Goal: Task Accomplishment & Management: Manage account settings

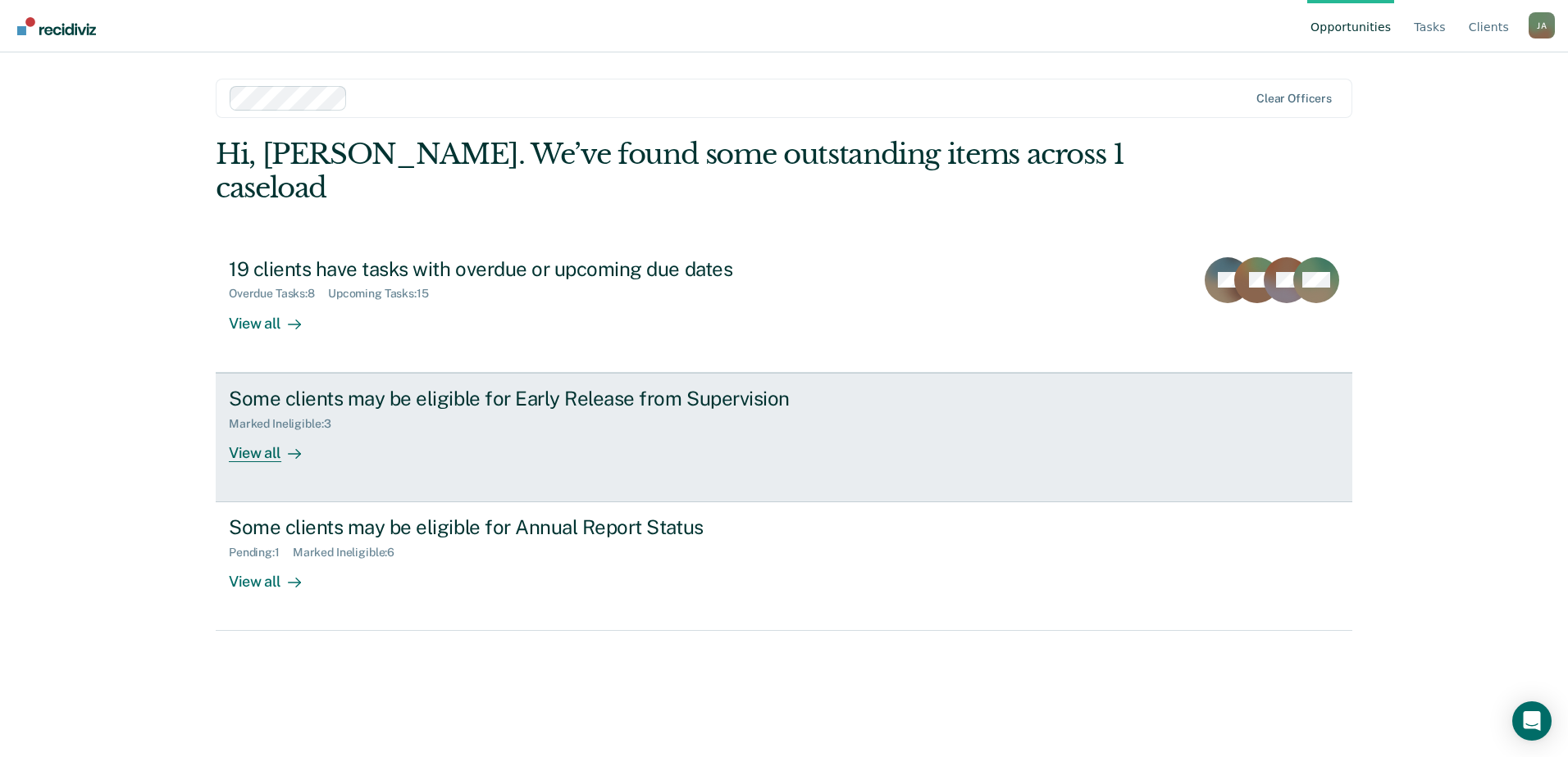
click at [256, 431] on div "View all" at bounding box center [275, 446] width 92 height 32
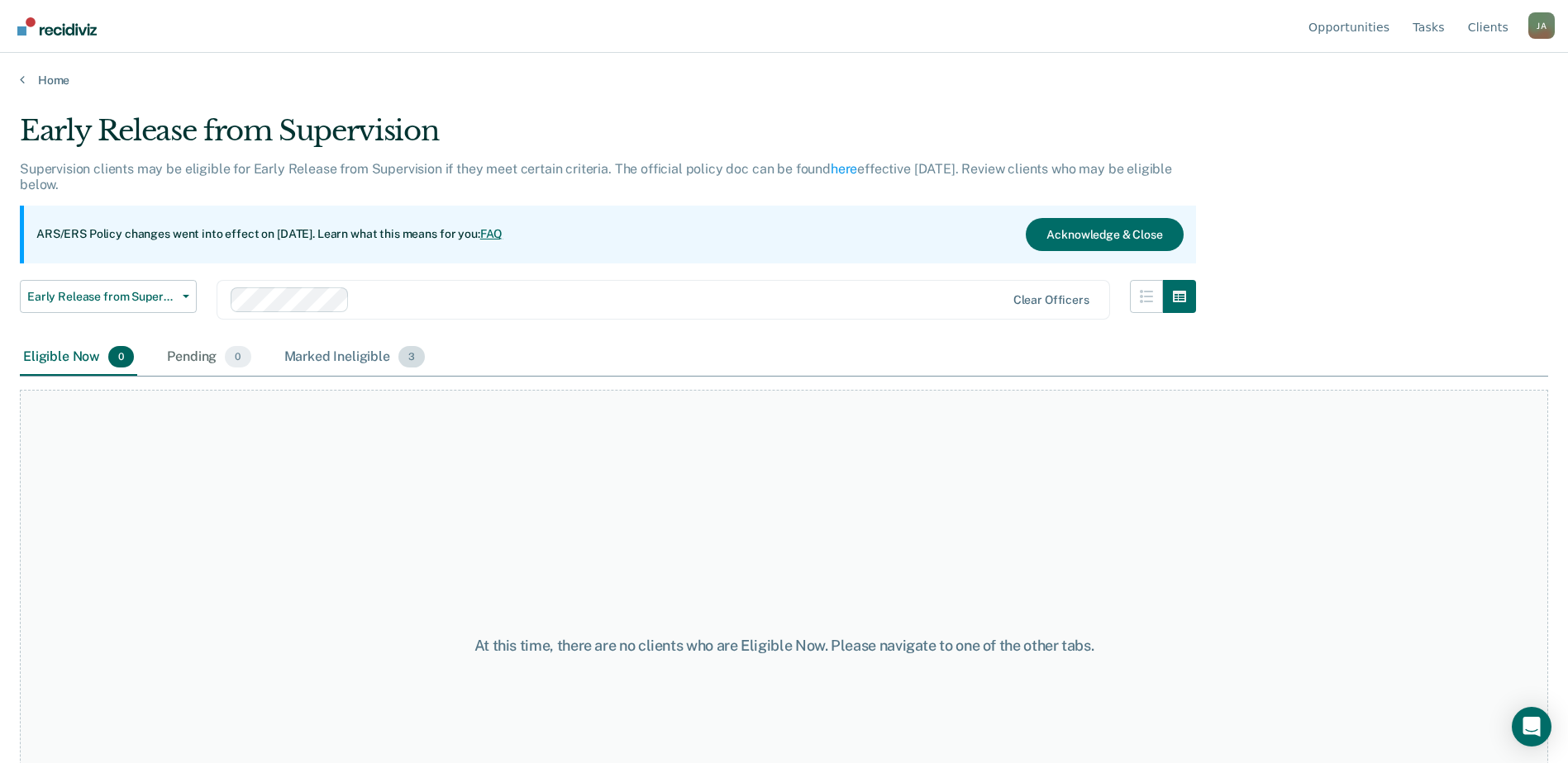
click at [321, 366] on div "Marked Ineligible 3" at bounding box center [355, 357] width 148 height 36
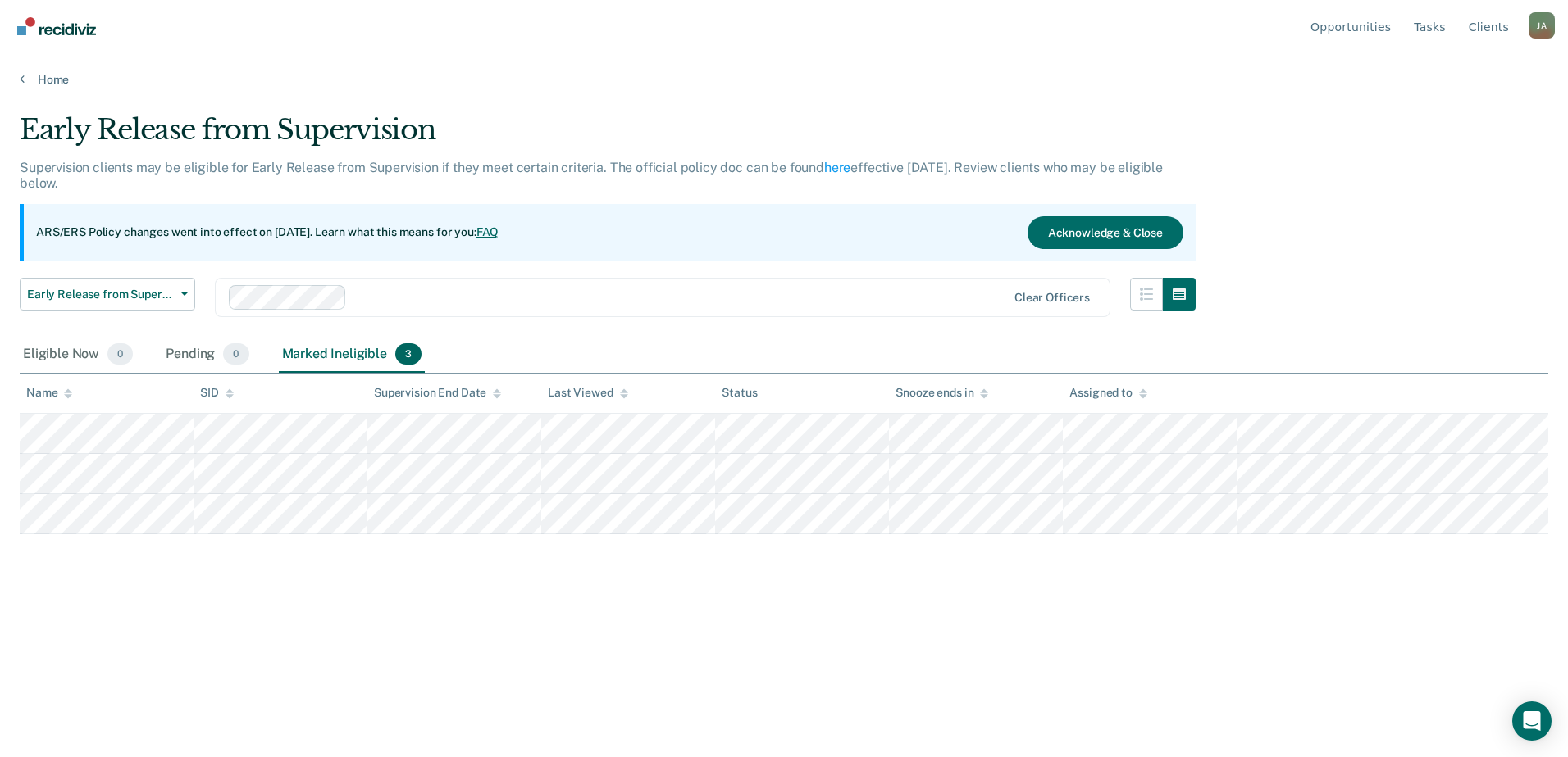
click at [268, 652] on div "Early Release from Supervision Supervision clients may be eligible for Early Re…" at bounding box center [784, 399] width 1528 height 574
click at [33, 85] on link "Home" at bounding box center [784, 79] width 1528 height 15
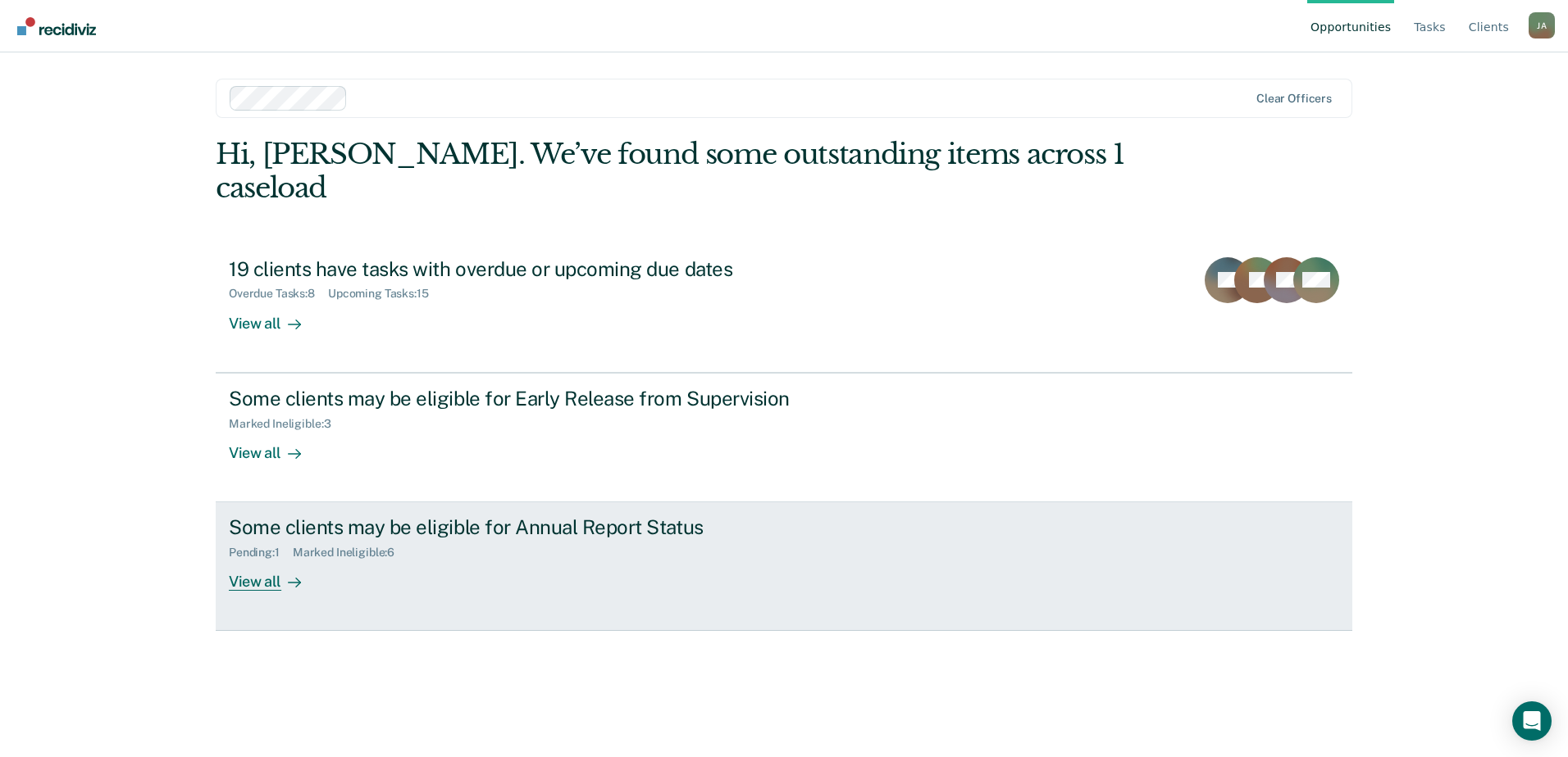
click at [363, 546] on div "Marked Ineligible : 6" at bounding box center [350, 552] width 115 height 14
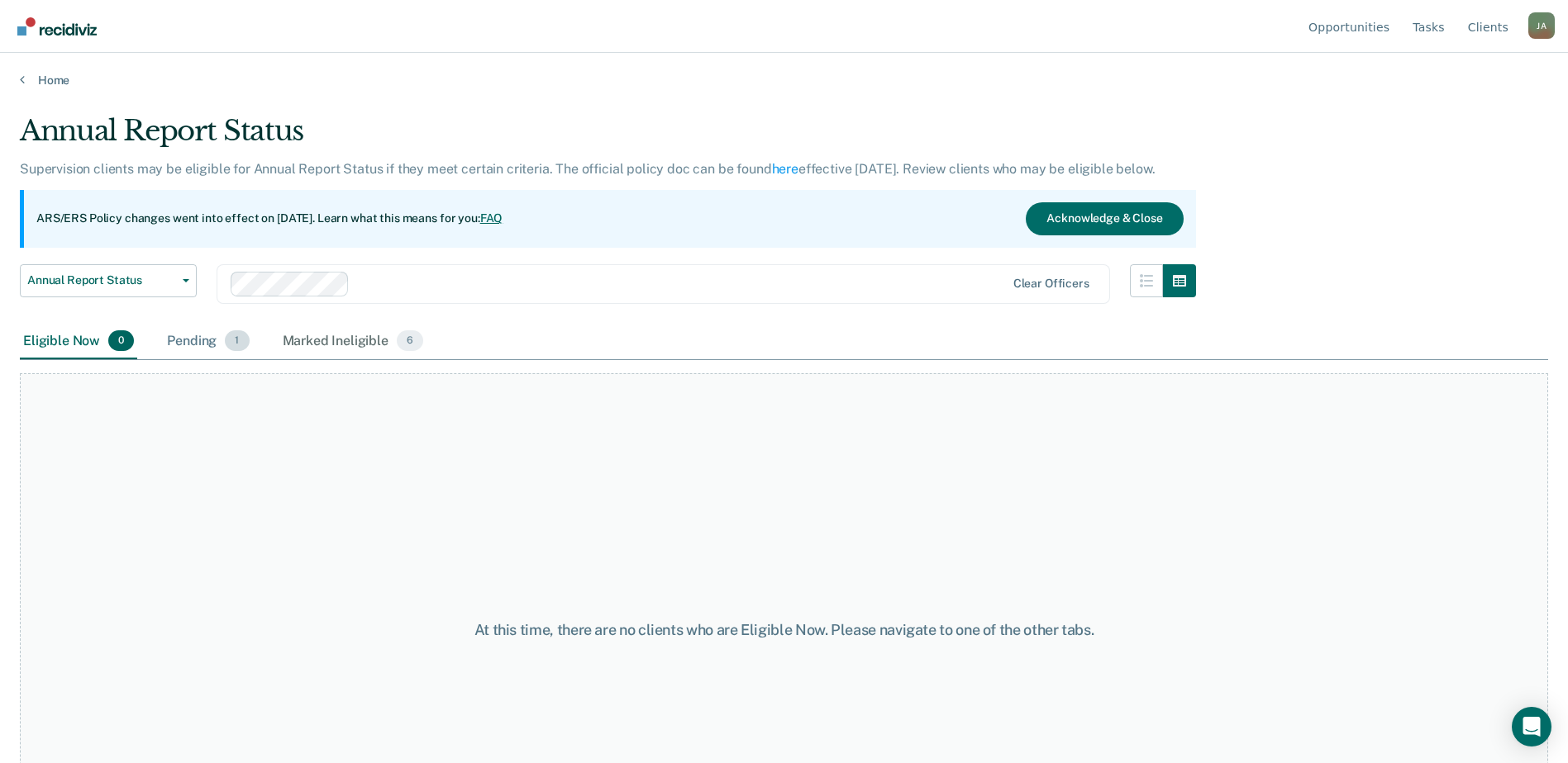
click at [177, 355] on div "Pending 1" at bounding box center [208, 342] width 88 height 36
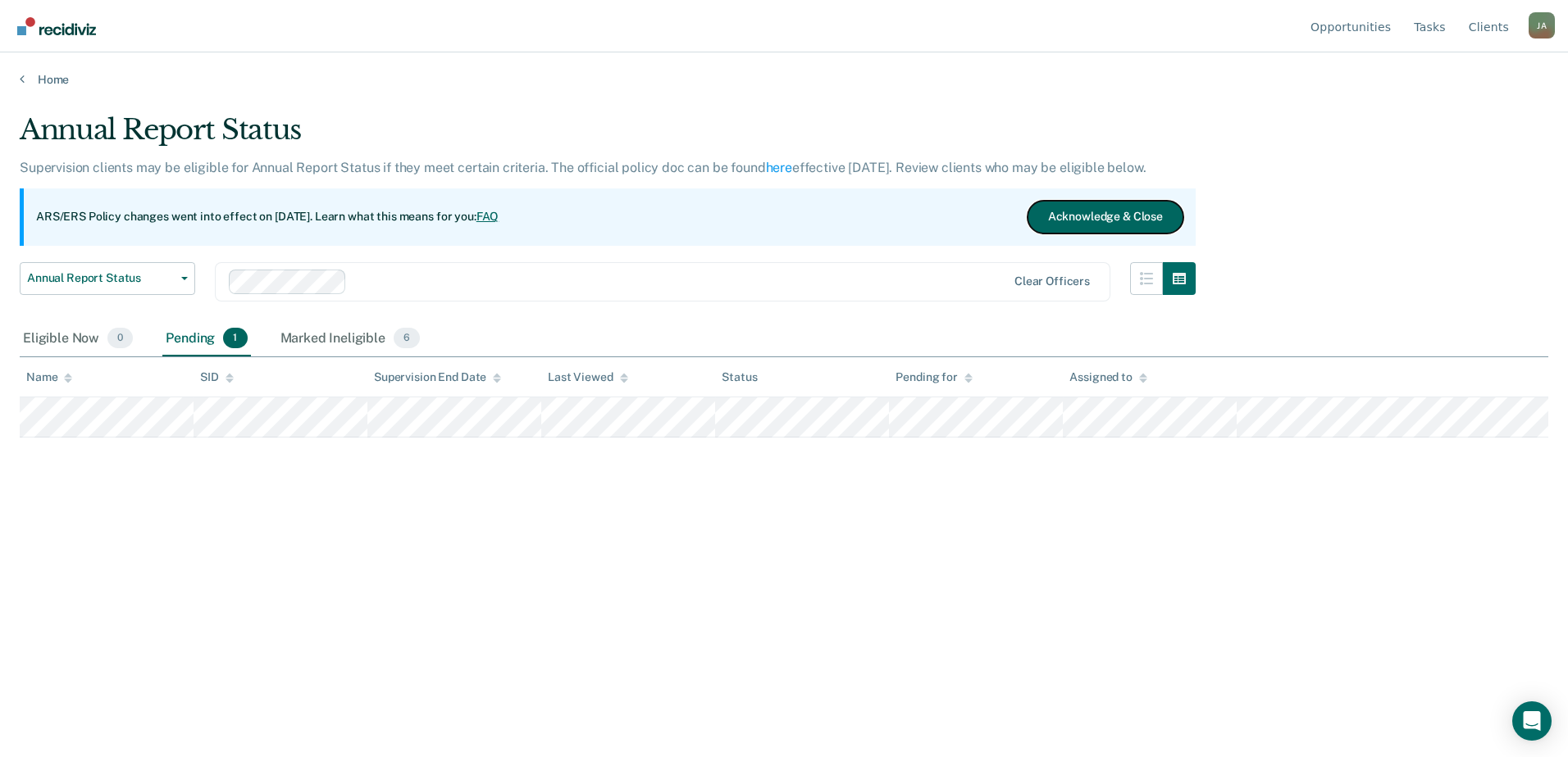
click at [1134, 208] on button "Acknowledge & Close" at bounding box center [1105, 217] width 156 height 33
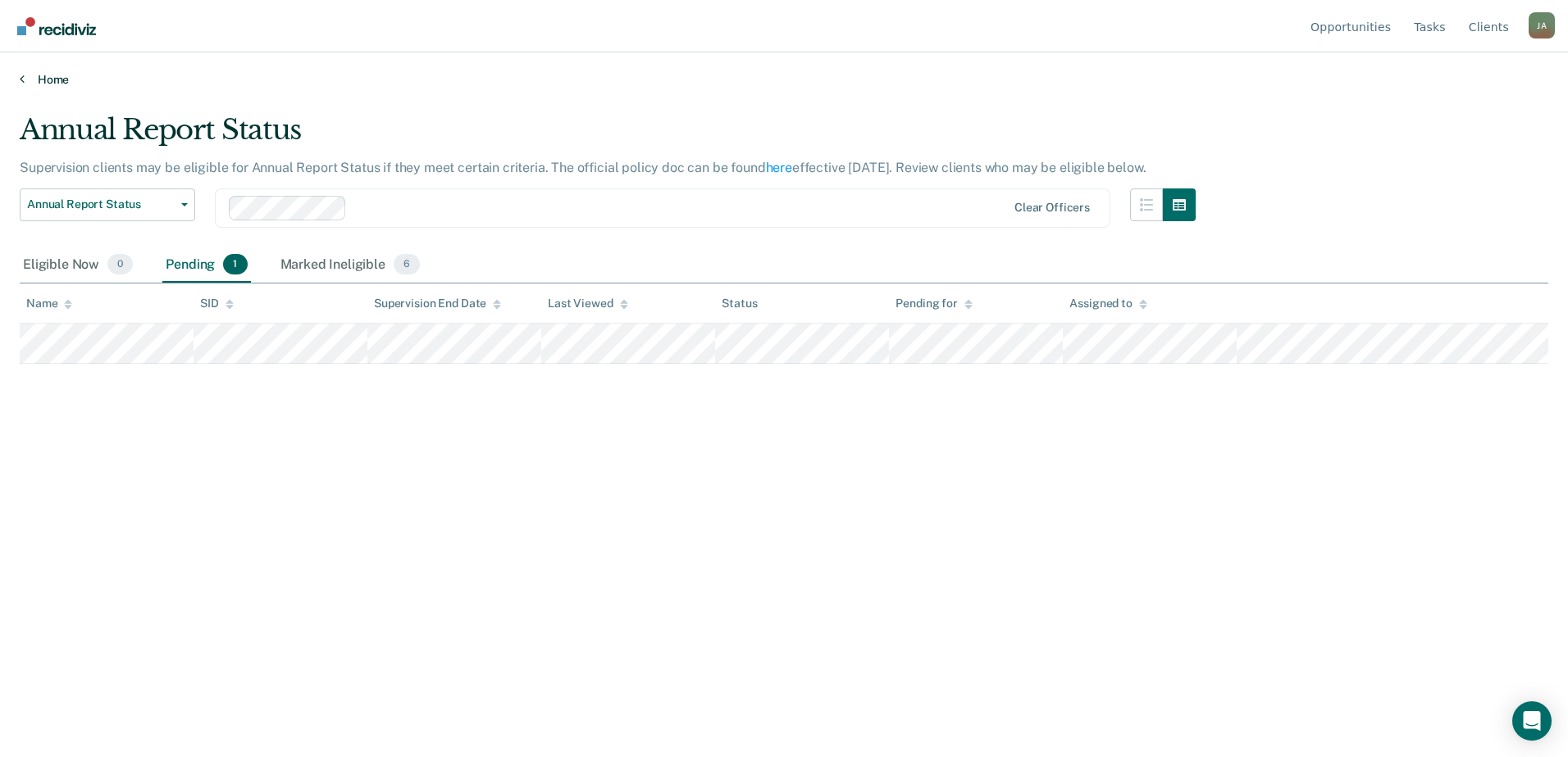
click at [38, 77] on link "Home" at bounding box center [784, 79] width 1528 height 15
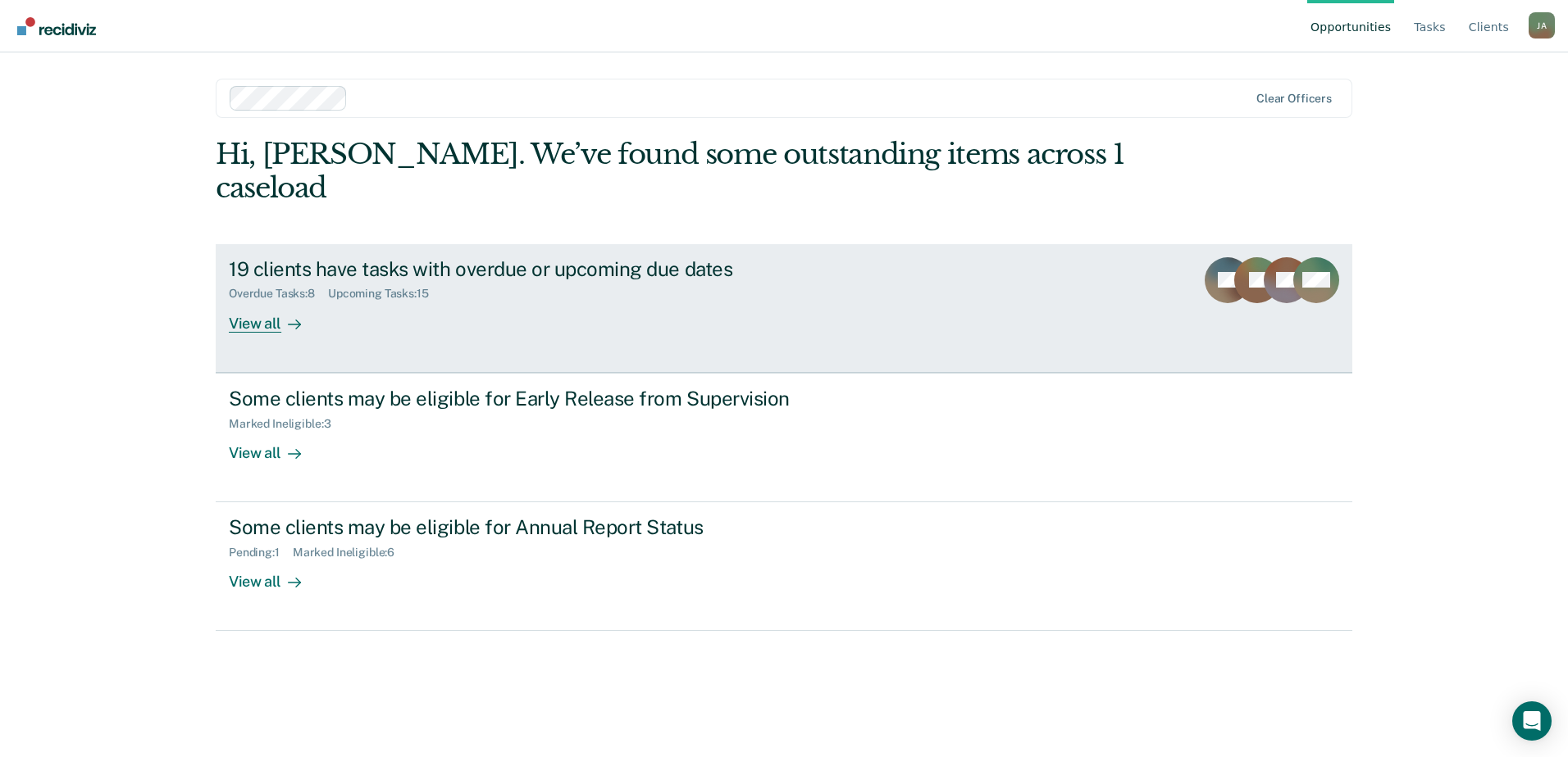
click at [343, 286] on div "Upcoming Tasks : 15" at bounding box center [385, 293] width 114 height 14
click at [255, 286] on div "Overdue Tasks : 8" at bounding box center [279, 293] width 99 height 14
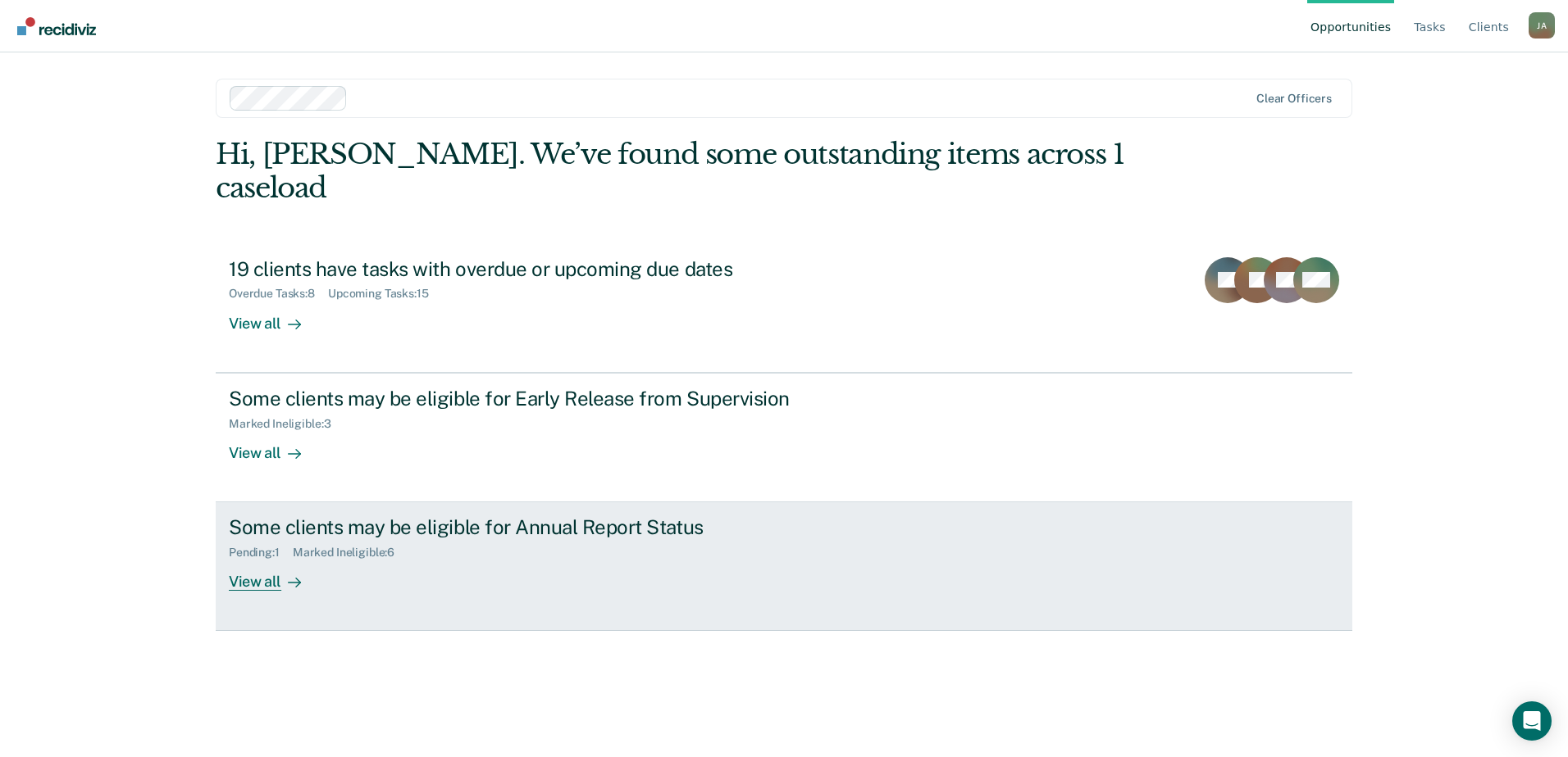
click at [317, 560] on div "View all" at bounding box center [275, 576] width 92 height 32
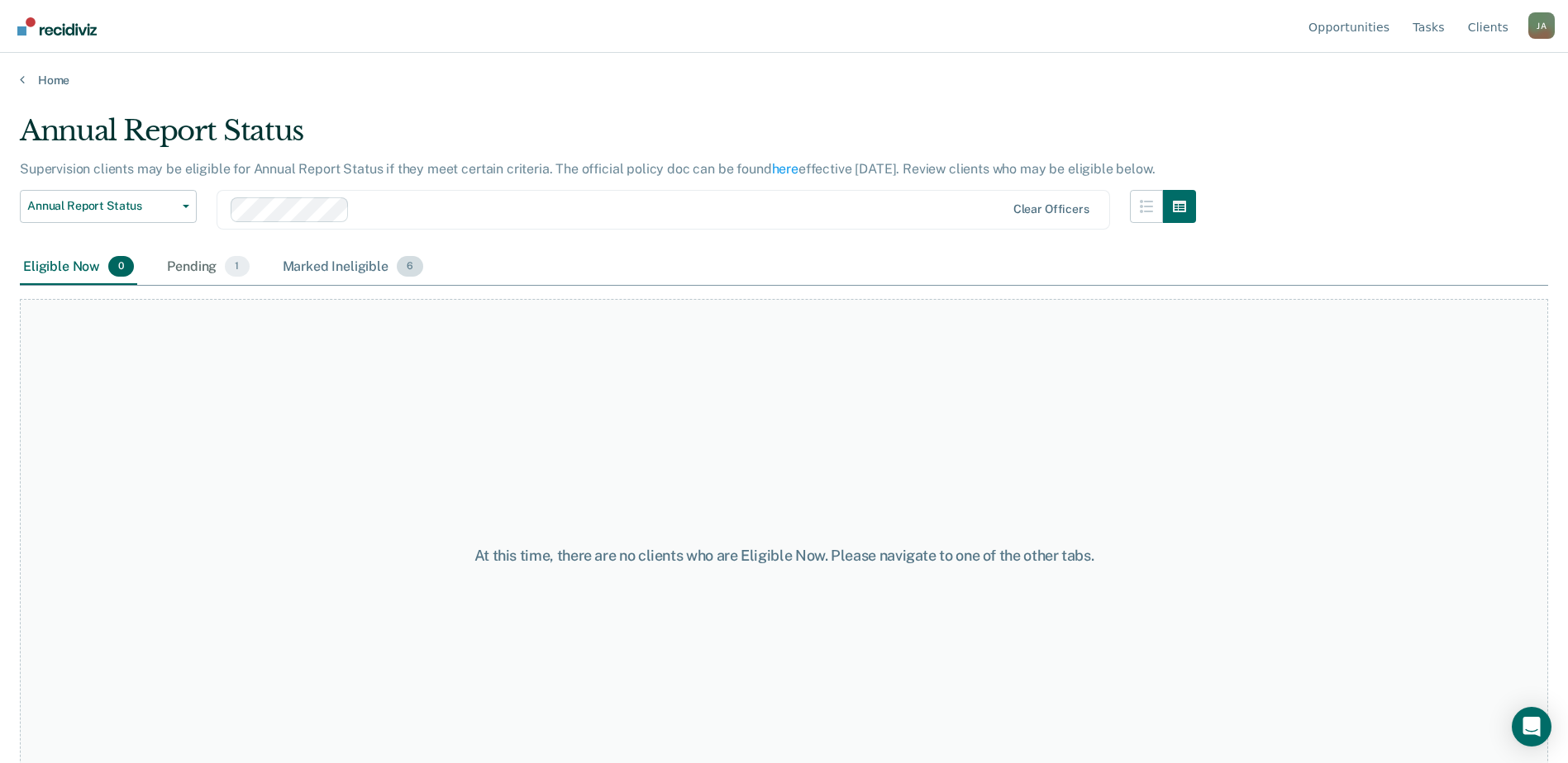
click at [365, 267] on div "Marked Ineligible 6" at bounding box center [353, 267] width 148 height 36
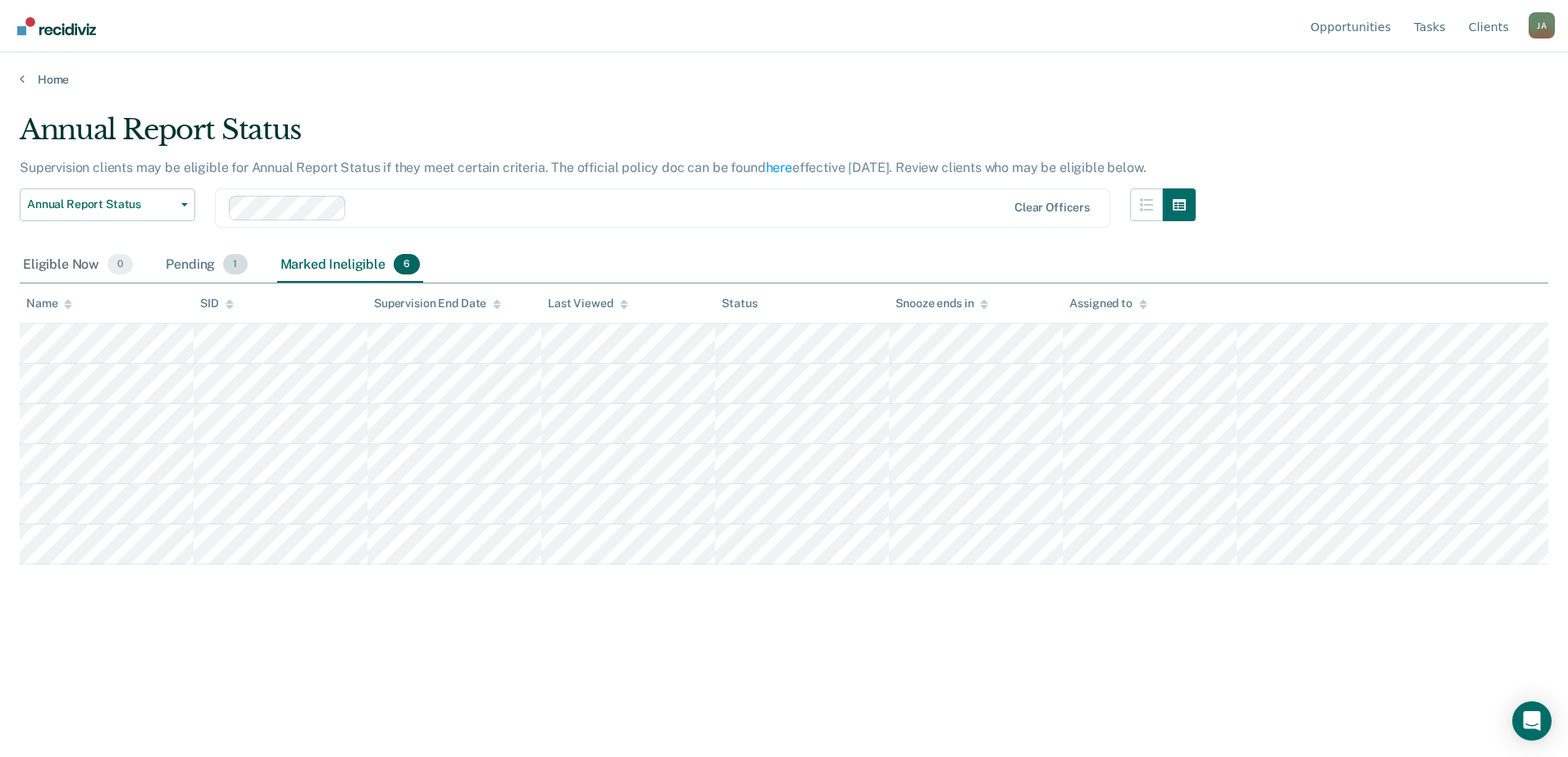
click at [184, 264] on div "Pending 1" at bounding box center [207, 265] width 88 height 36
